Goal: Information Seeking & Learning: Check status

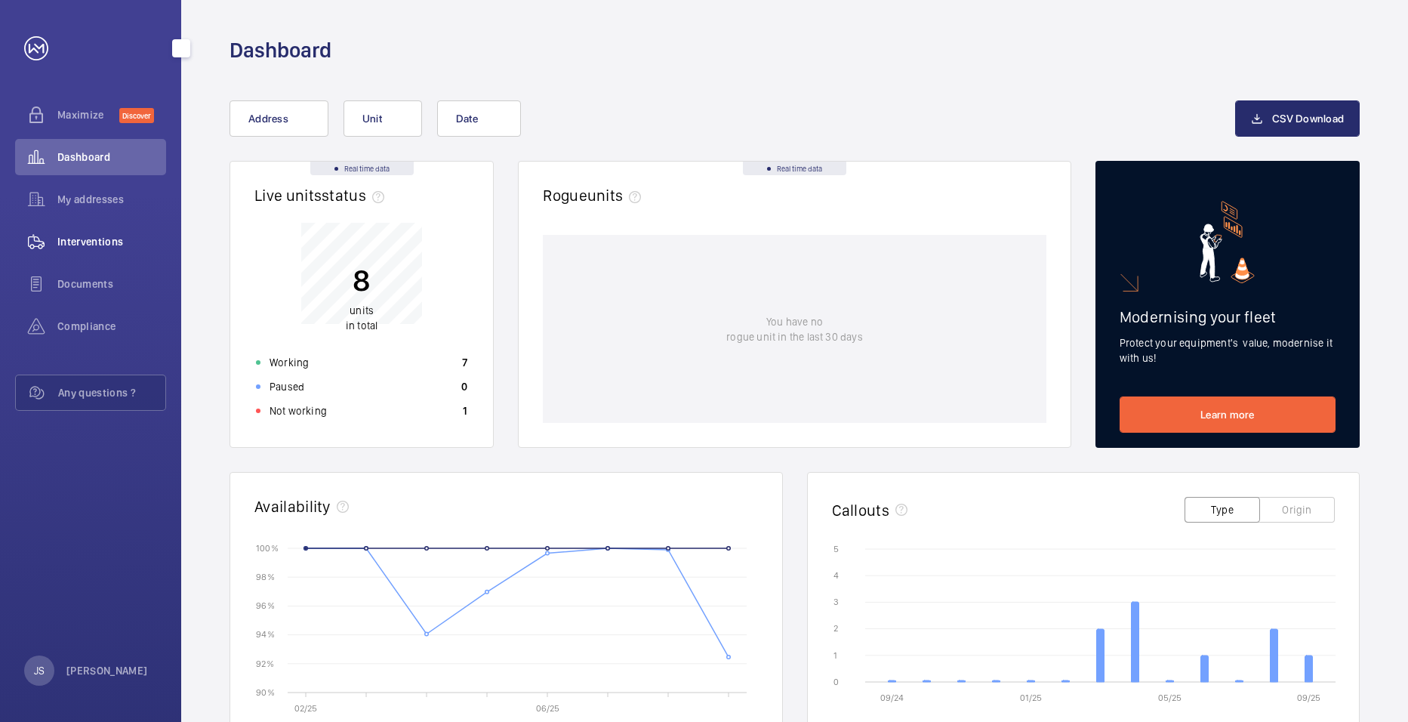
click at [76, 238] on span "Interventions" at bounding box center [111, 241] width 109 height 15
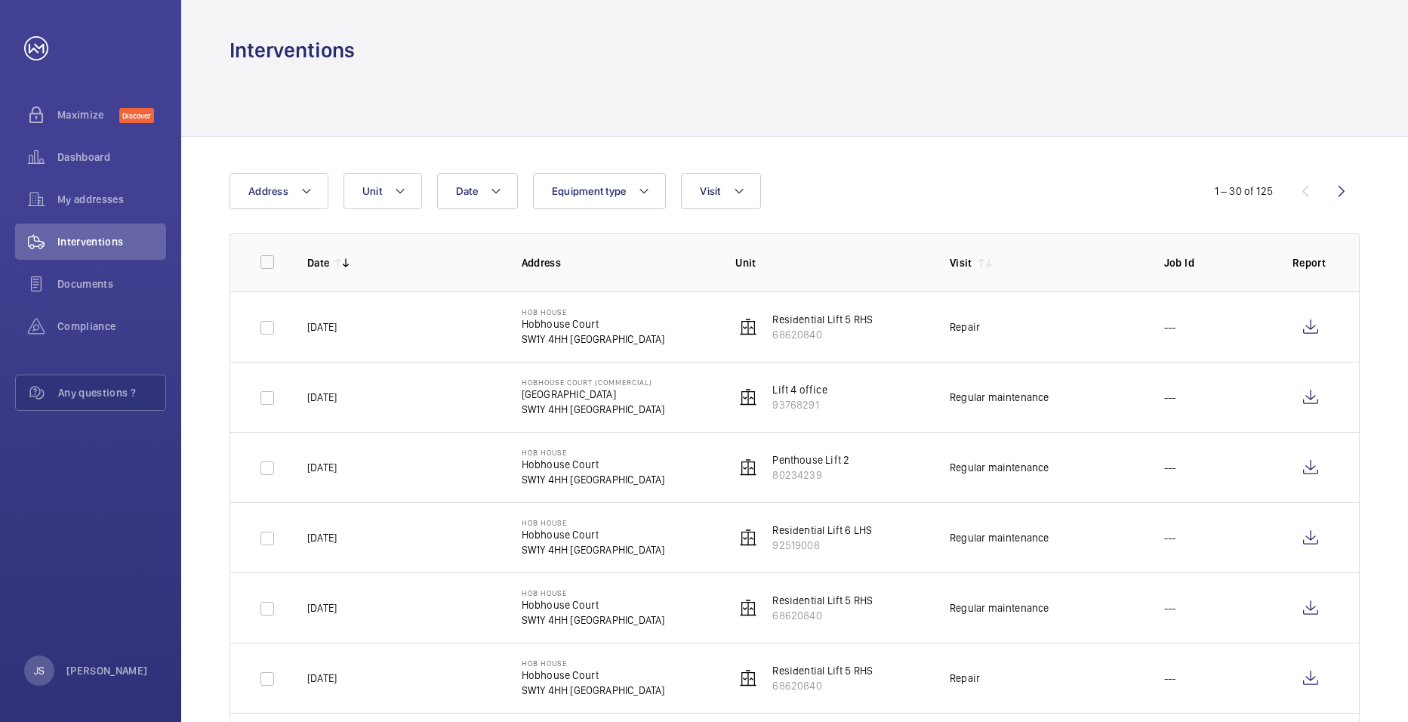
click at [798, 389] on p "Lift 4 office" at bounding box center [800, 389] width 54 height 15
click at [557, 400] on p "[GEOGRAPHIC_DATA]" at bounding box center [593, 394] width 143 height 15
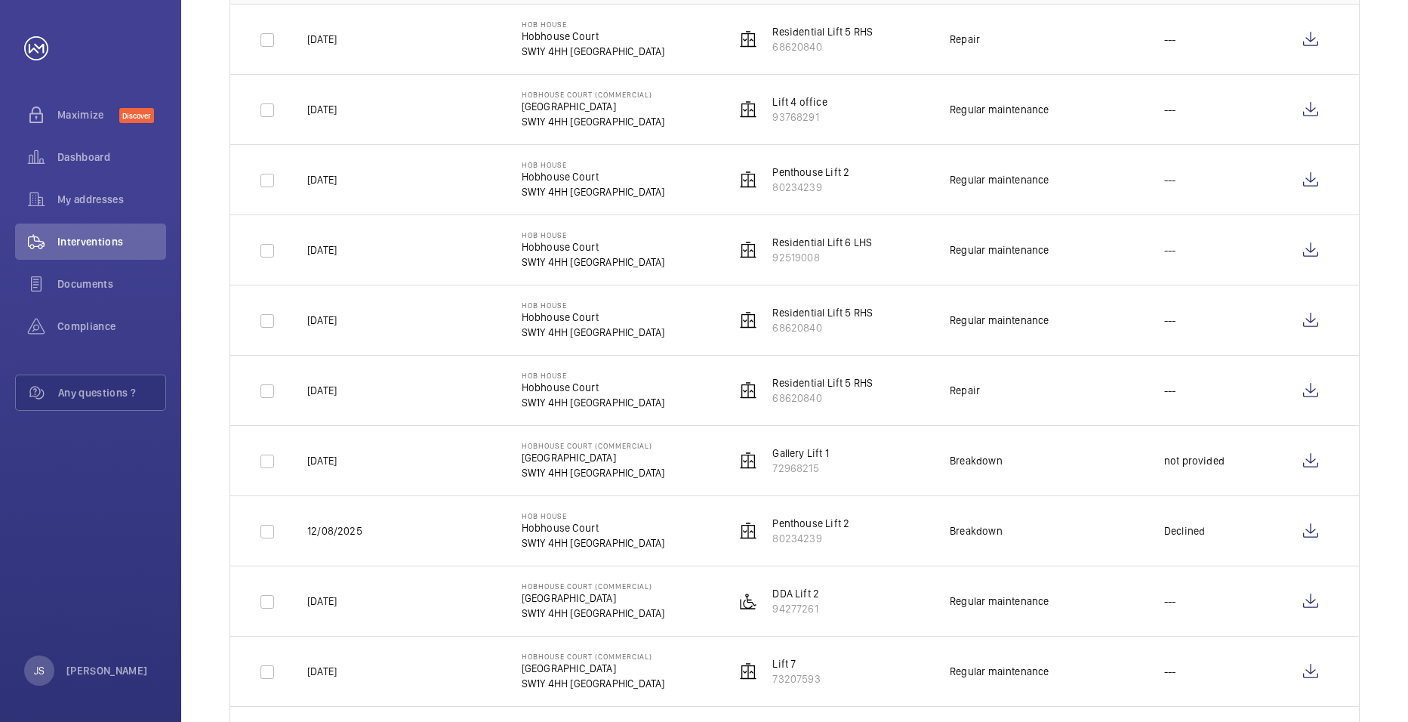
scroll to position [302, 0]
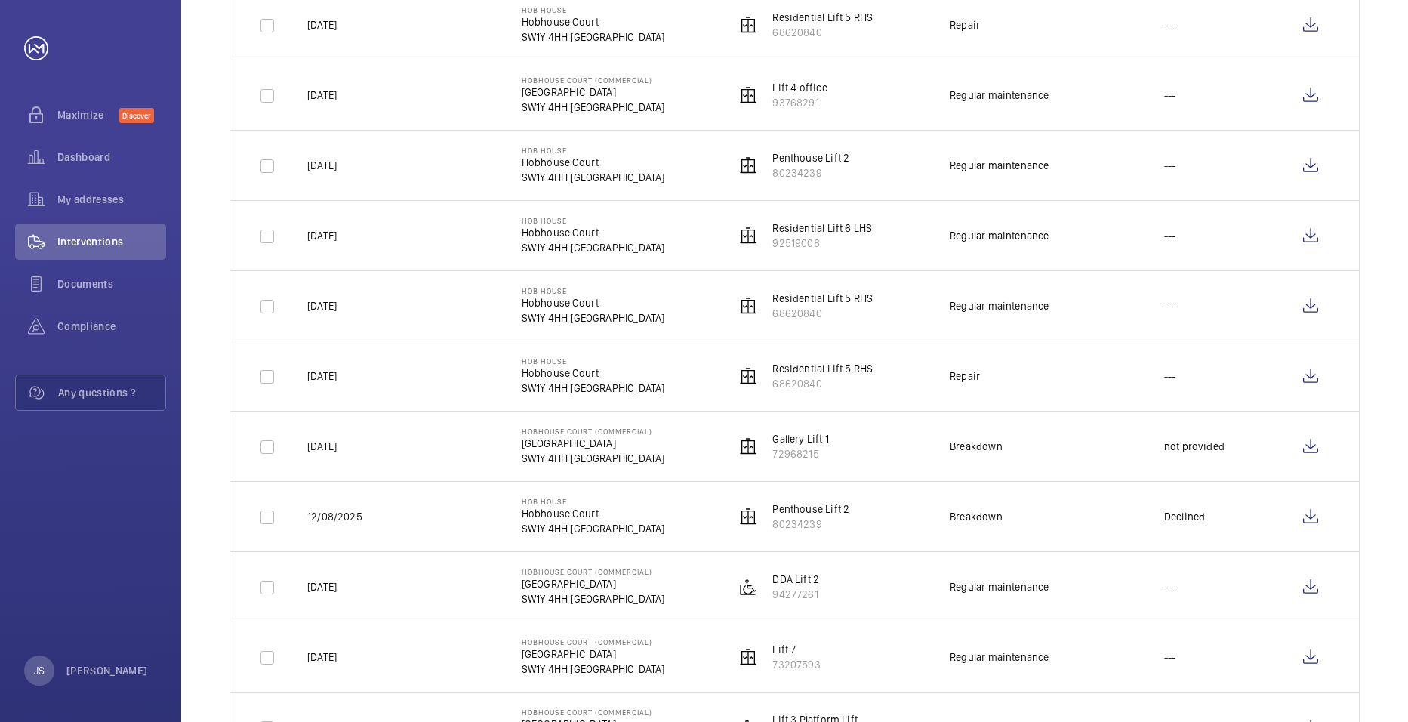
click at [793, 576] on p "DDA Lift 2" at bounding box center [796, 579] width 47 height 15
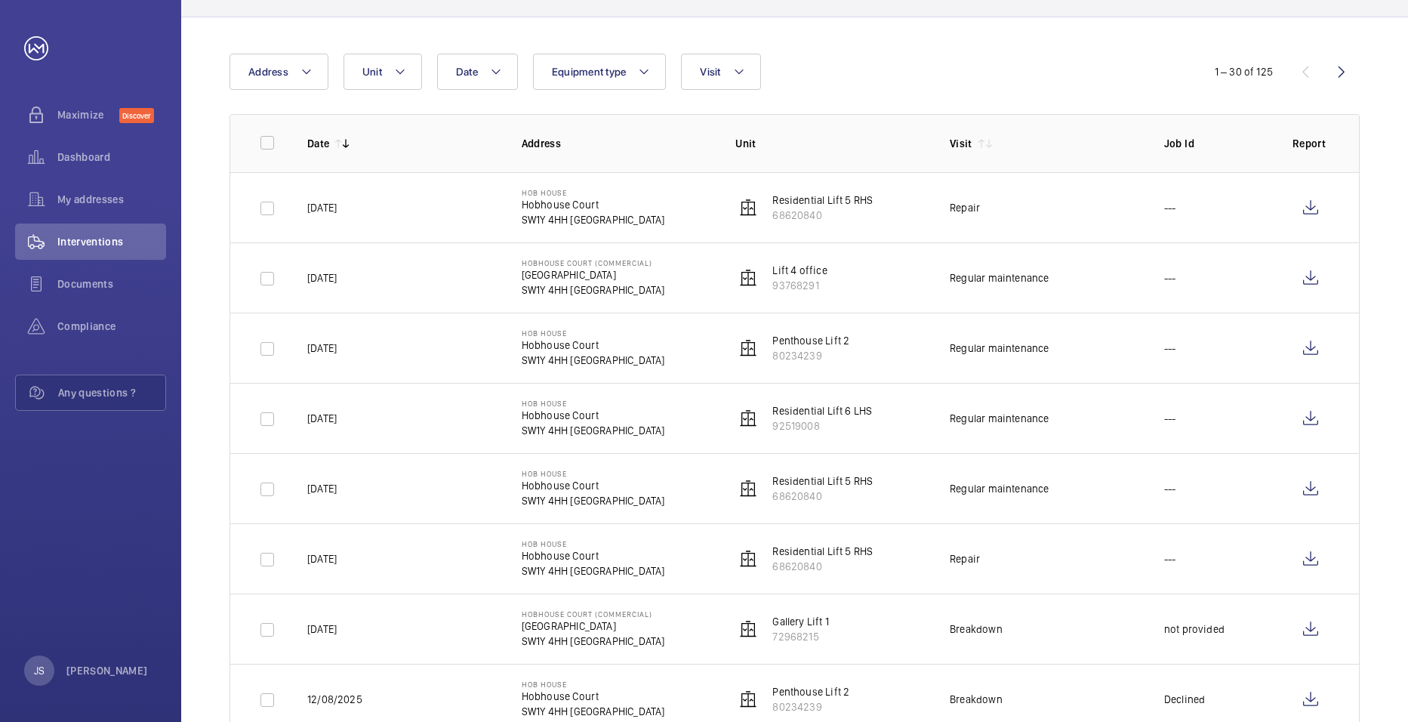
scroll to position [0, 0]
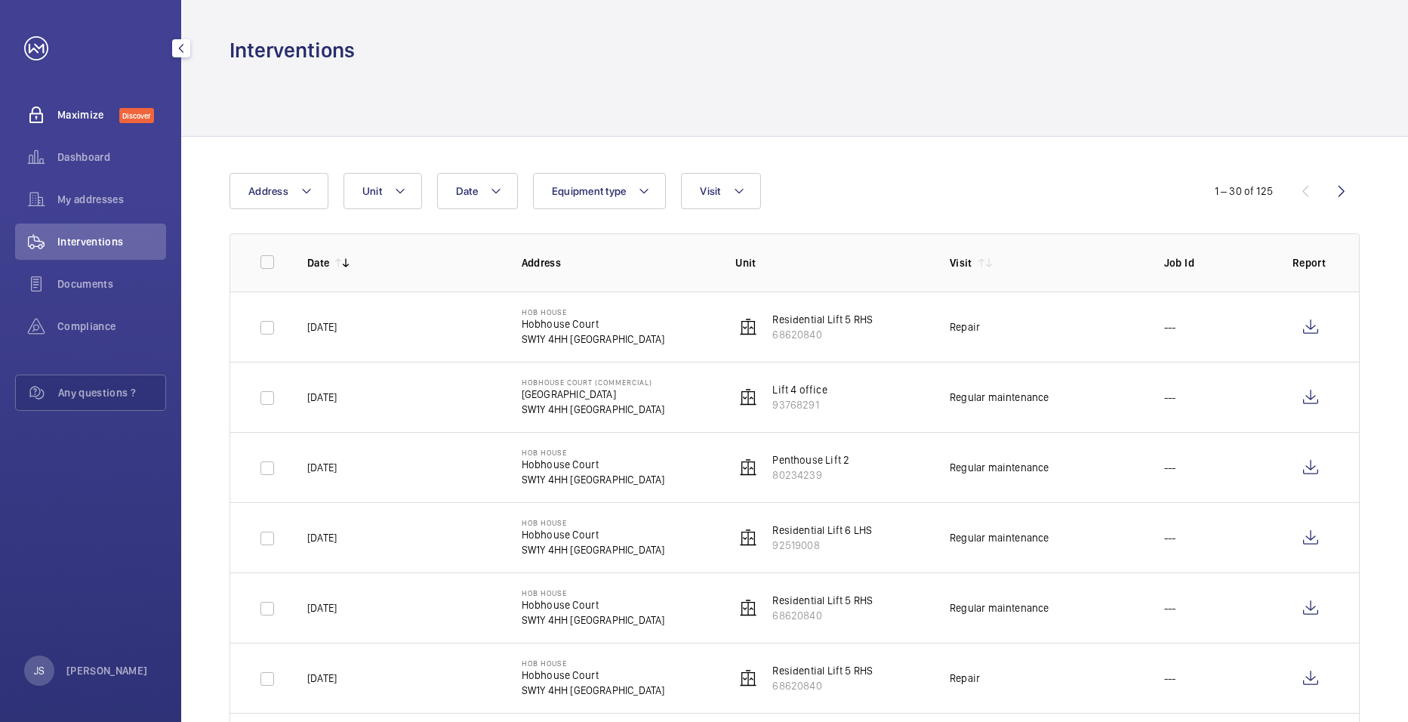
drag, startPoint x: 78, startPoint y: 110, endPoint x: 70, endPoint y: 126, distance: 18.2
click at [78, 110] on span "Maximize" at bounding box center [88, 114] width 62 height 15
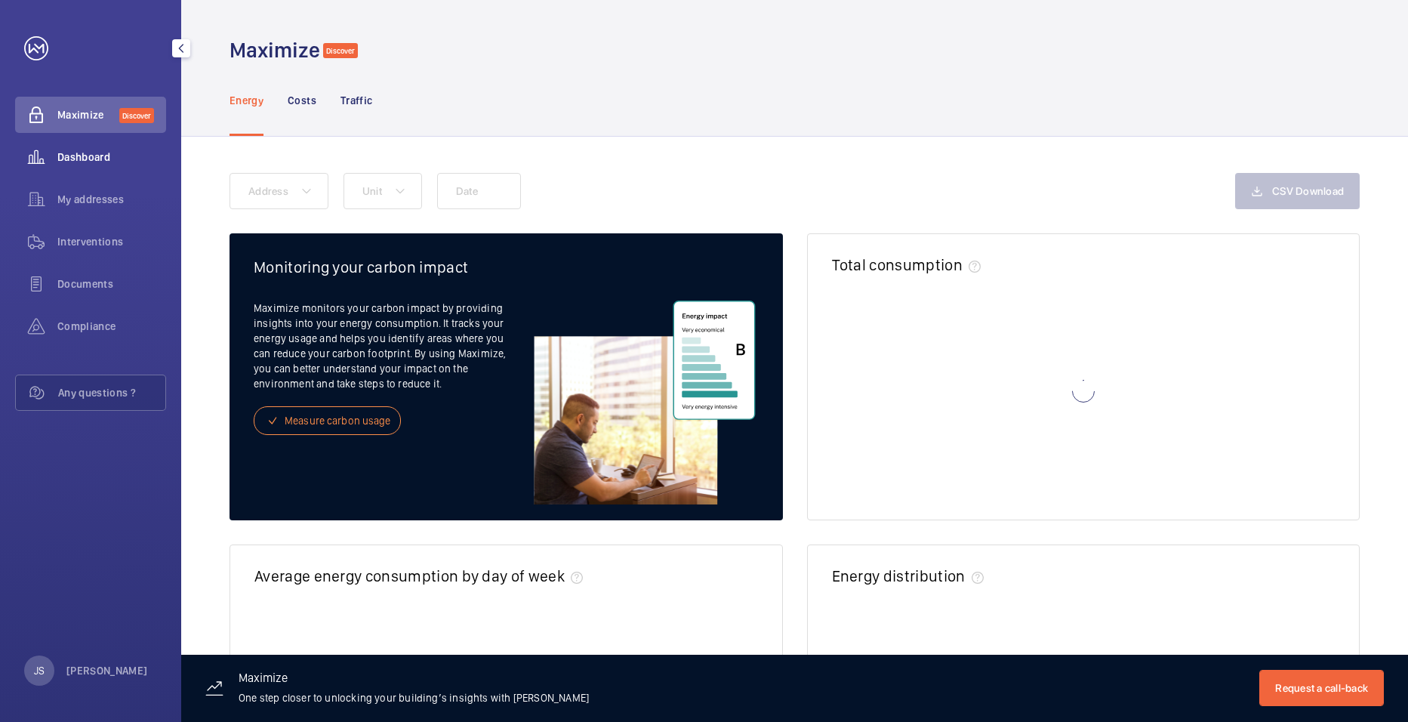
drag, startPoint x: 72, startPoint y: 153, endPoint x: 135, endPoint y: 154, distance: 62.7
click at [73, 153] on span "Dashboard" at bounding box center [111, 157] width 109 height 15
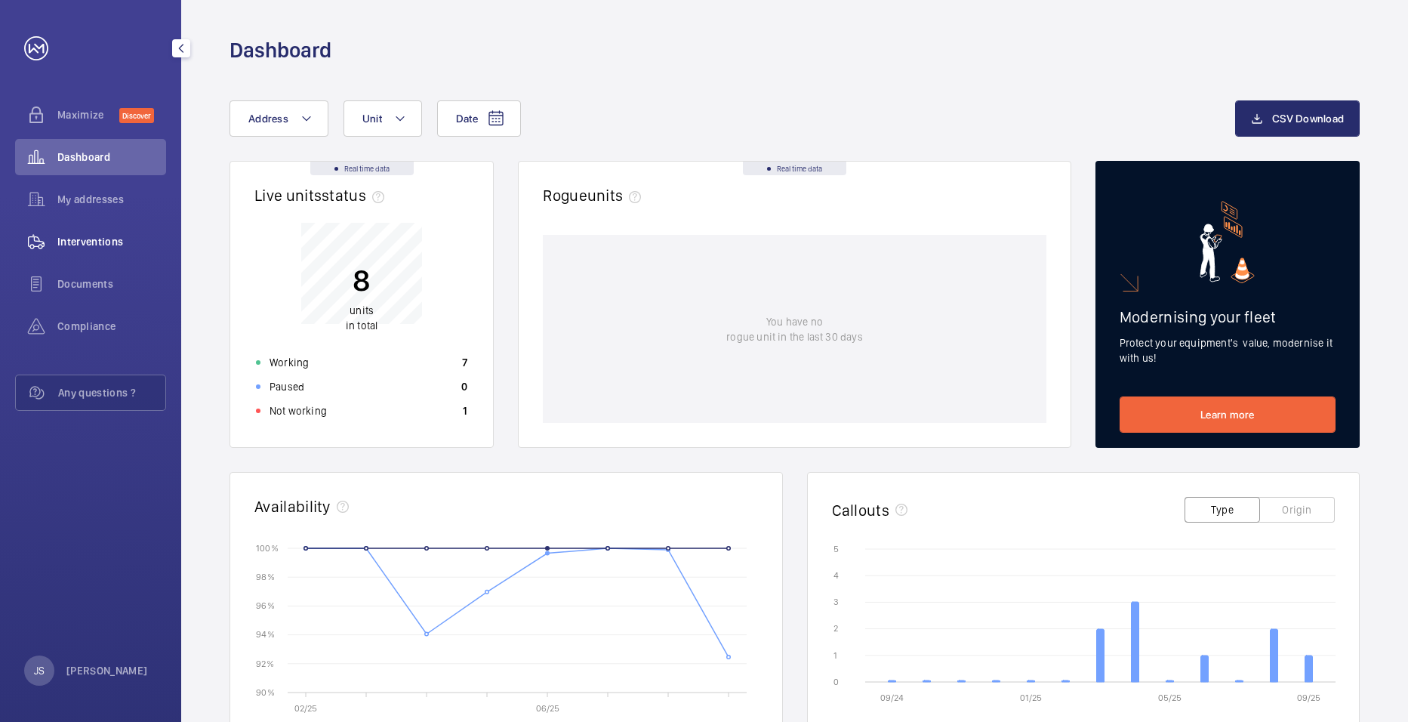
click at [102, 242] on span "Interventions" at bounding box center [111, 241] width 109 height 15
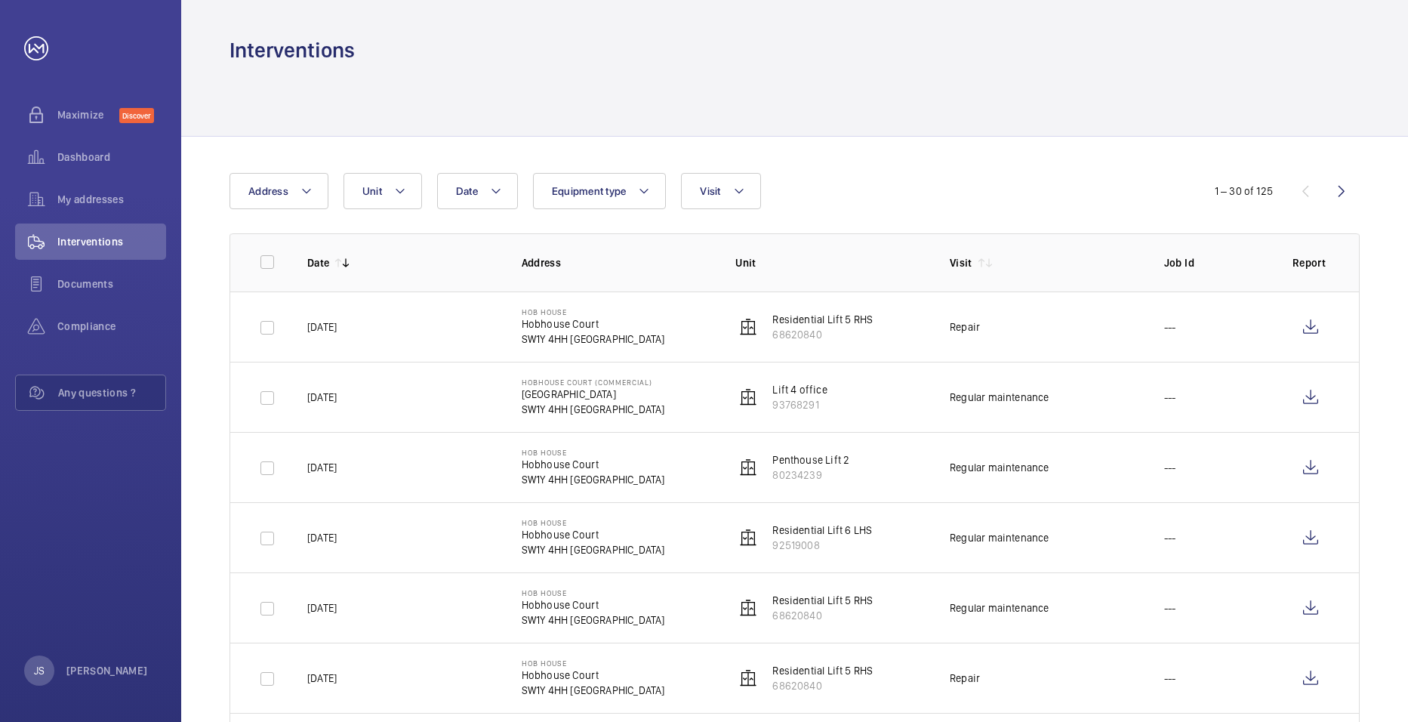
click at [794, 391] on p "Lift 4 office" at bounding box center [800, 389] width 54 height 15
